Goal: Use online tool/utility: Use online tool/utility

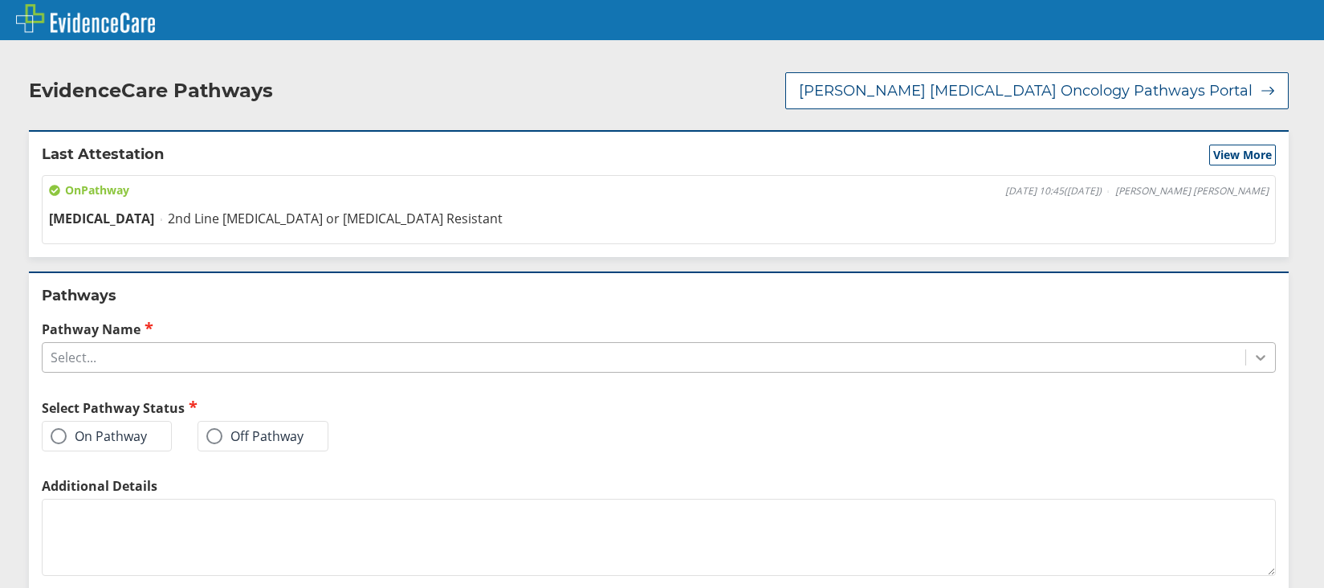
click at [1256, 356] on icon at bounding box center [1261, 359] width 10 height 6
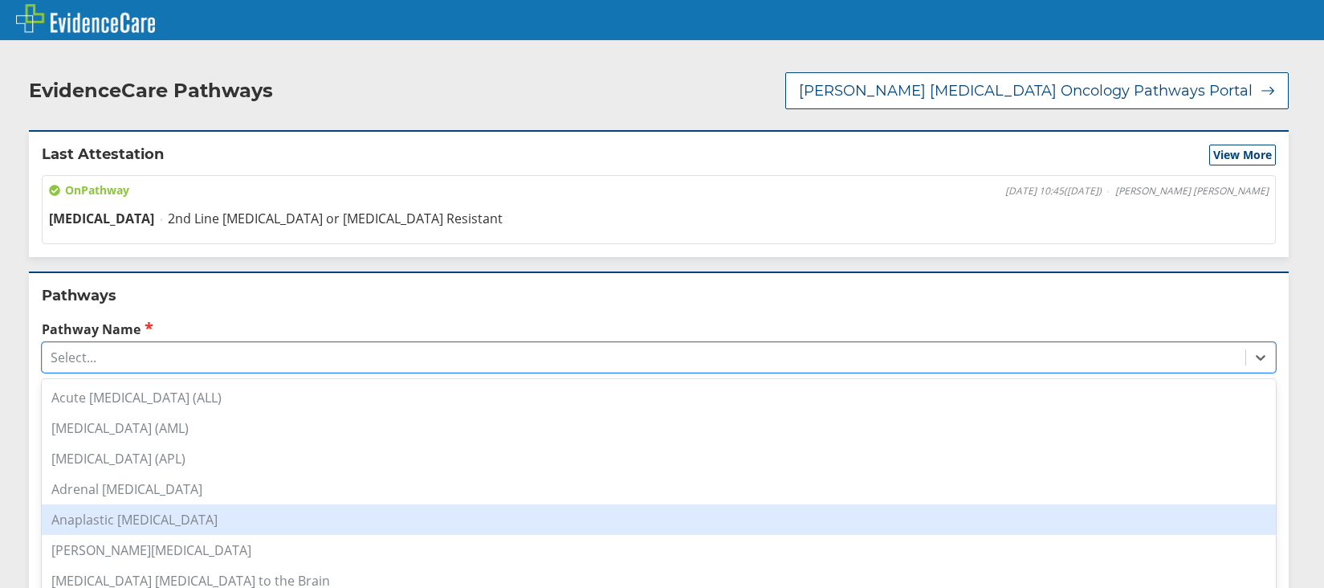
scroll to position [241, 0]
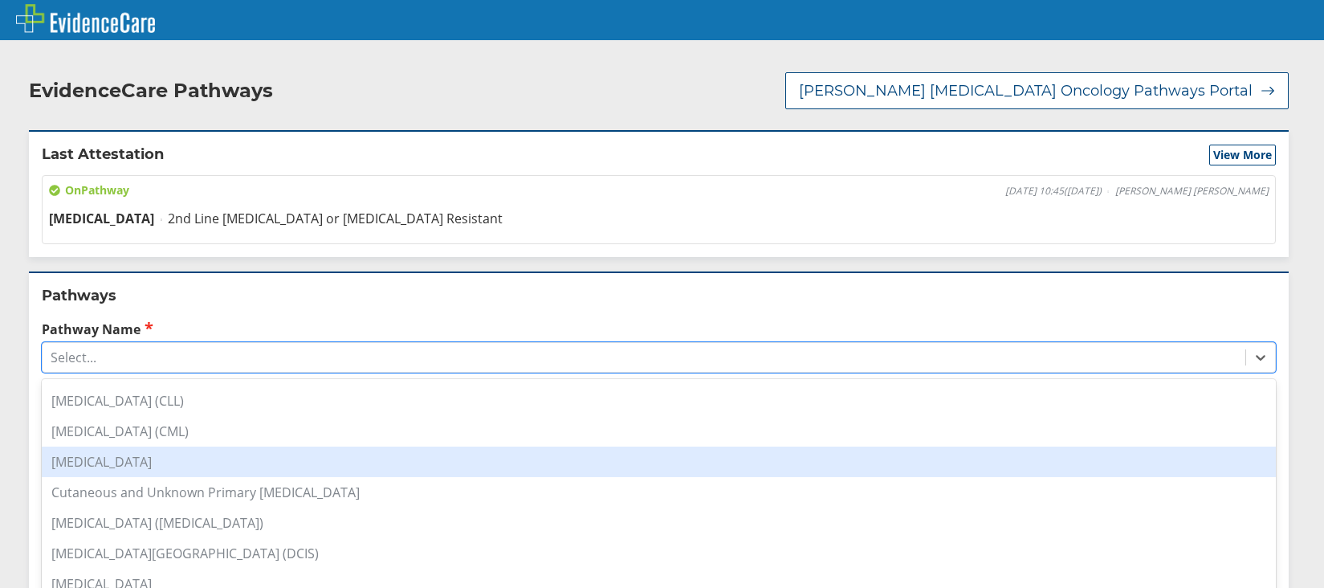
click at [116, 446] on div "[MEDICAL_DATA]" at bounding box center [659, 461] width 1234 height 31
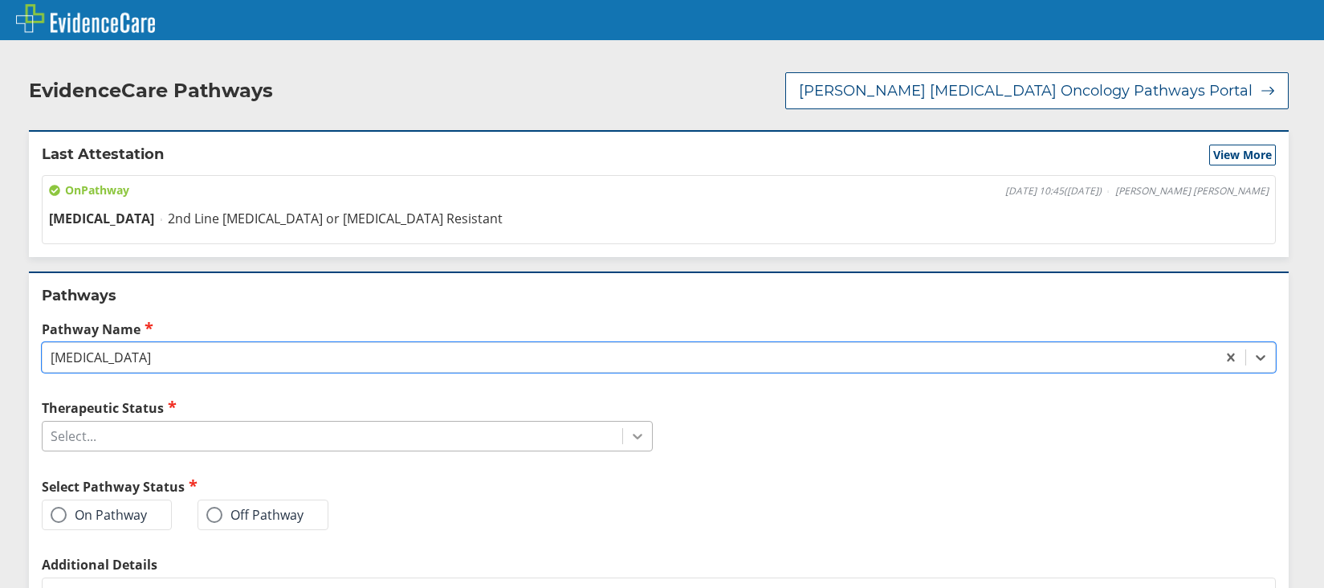
click at [636, 428] on icon at bounding box center [638, 436] width 16 height 16
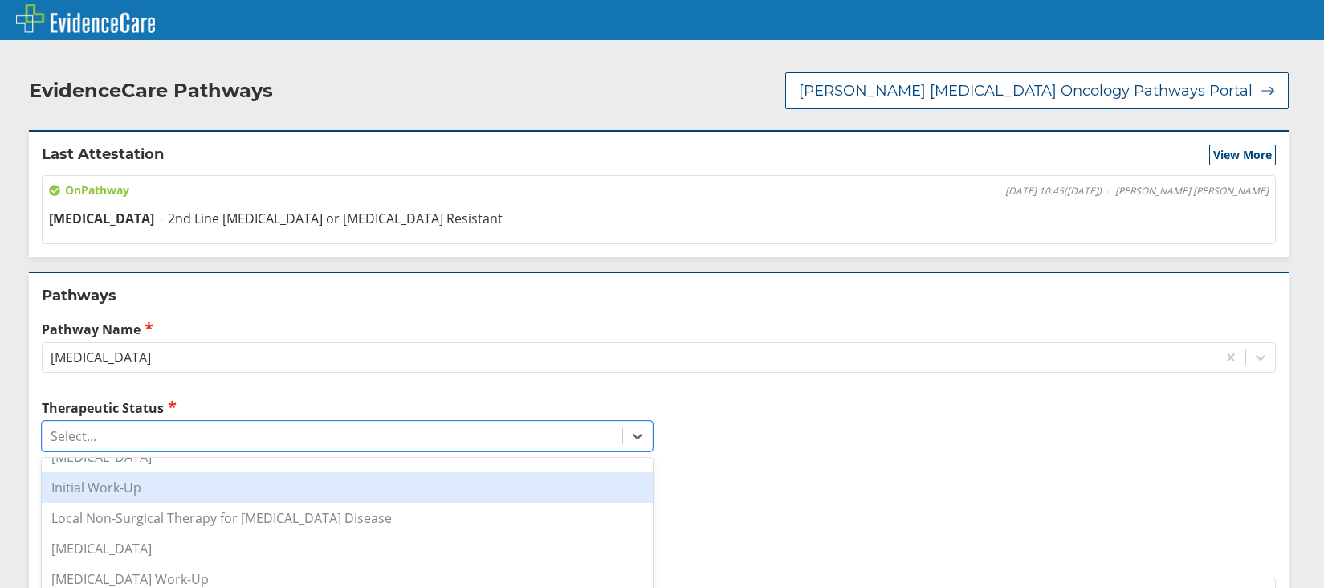
scroll to position [0, 0]
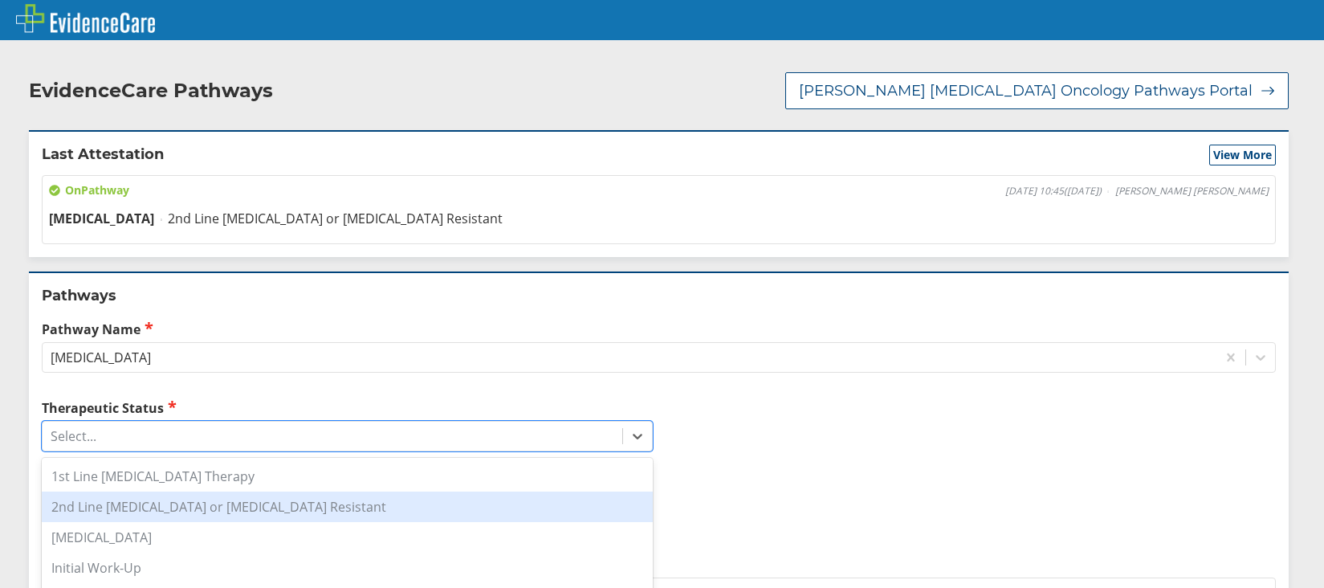
click at [182, 500] on div "2nd Line [MEDICAL_DATA] or [MEDICAL_DATA] Resistant" at bounding box center [347, 506] width 611 height 31
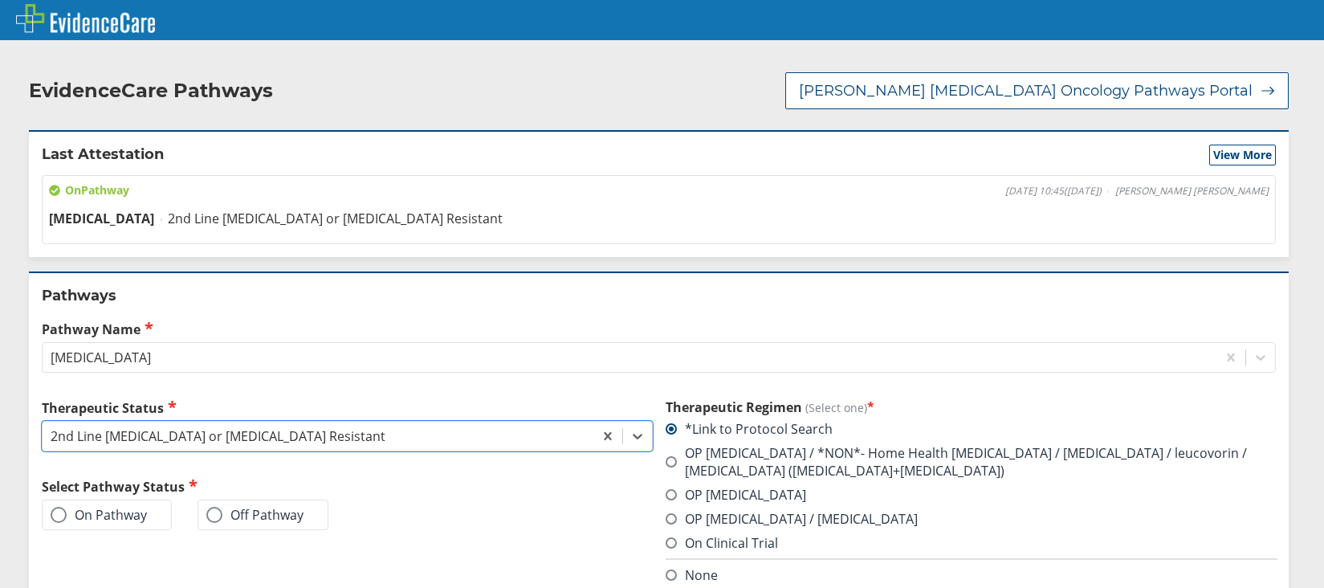
click at [63, 507] on span at bounding box center [59, 515] width 16 height 16
click at [0, 0] on input "On Pathway" at bounding box center [0, 0] width 0 height 0
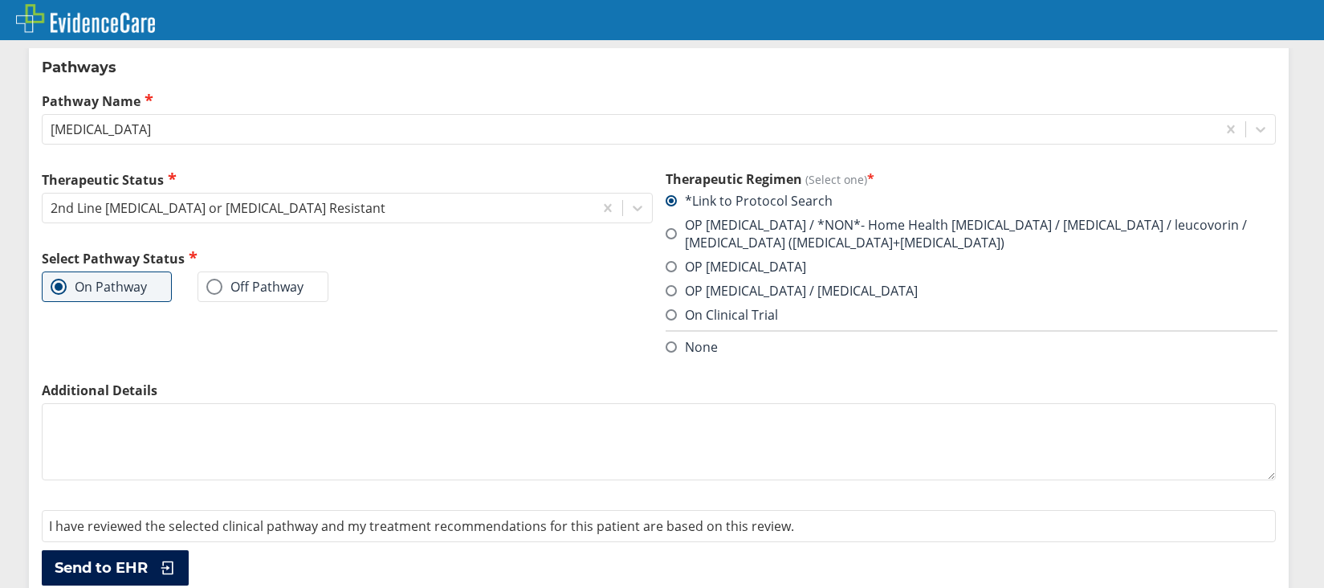
click at [120, 558] on span "Send to EHR" at bounding box center [101, 567] width 93 height 19
